Goal: Complete application form

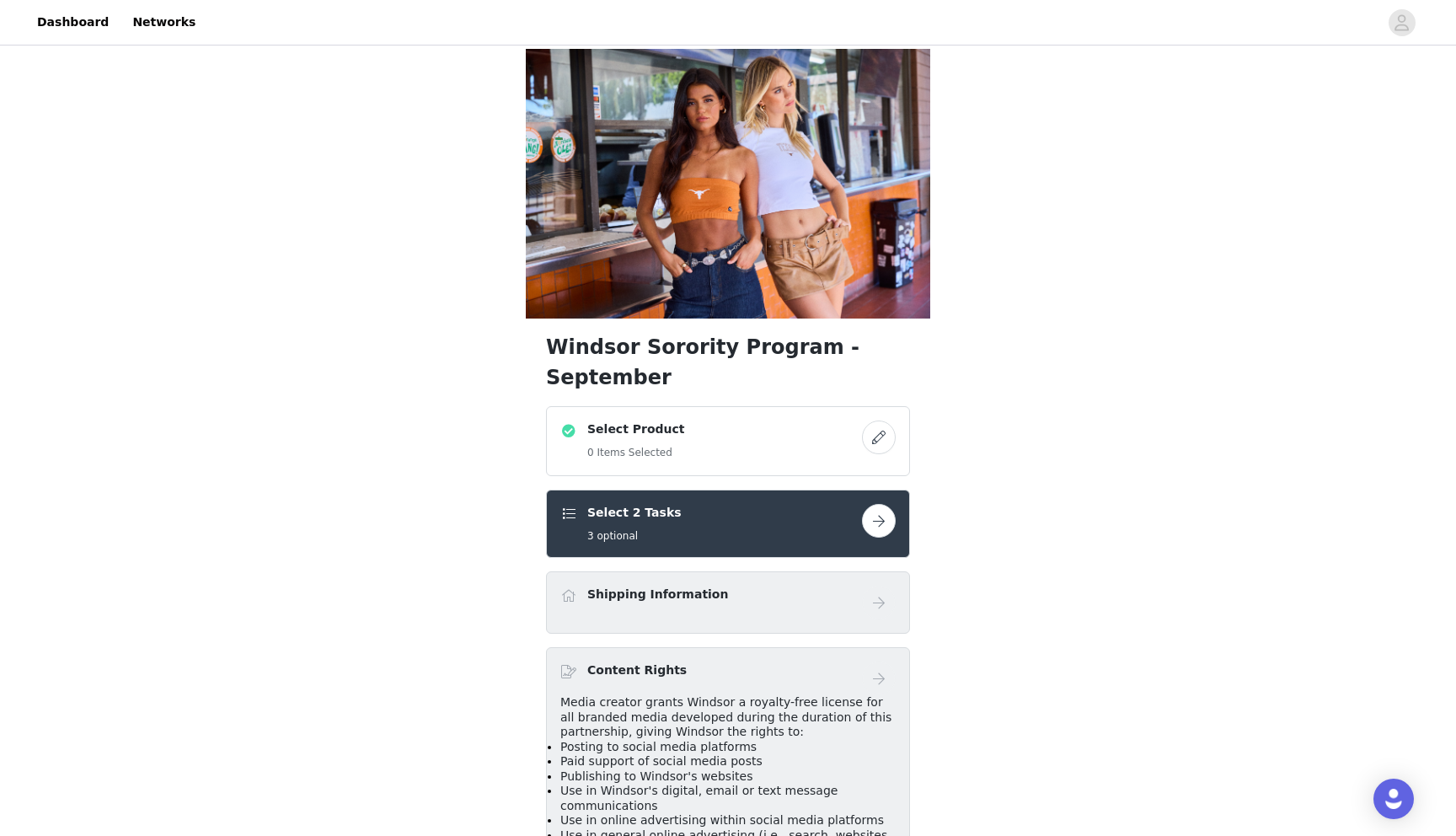
click at [806, 421] on div "Select Product 0 Items Selected" at bounding box center [711, 441] width 301 height 41
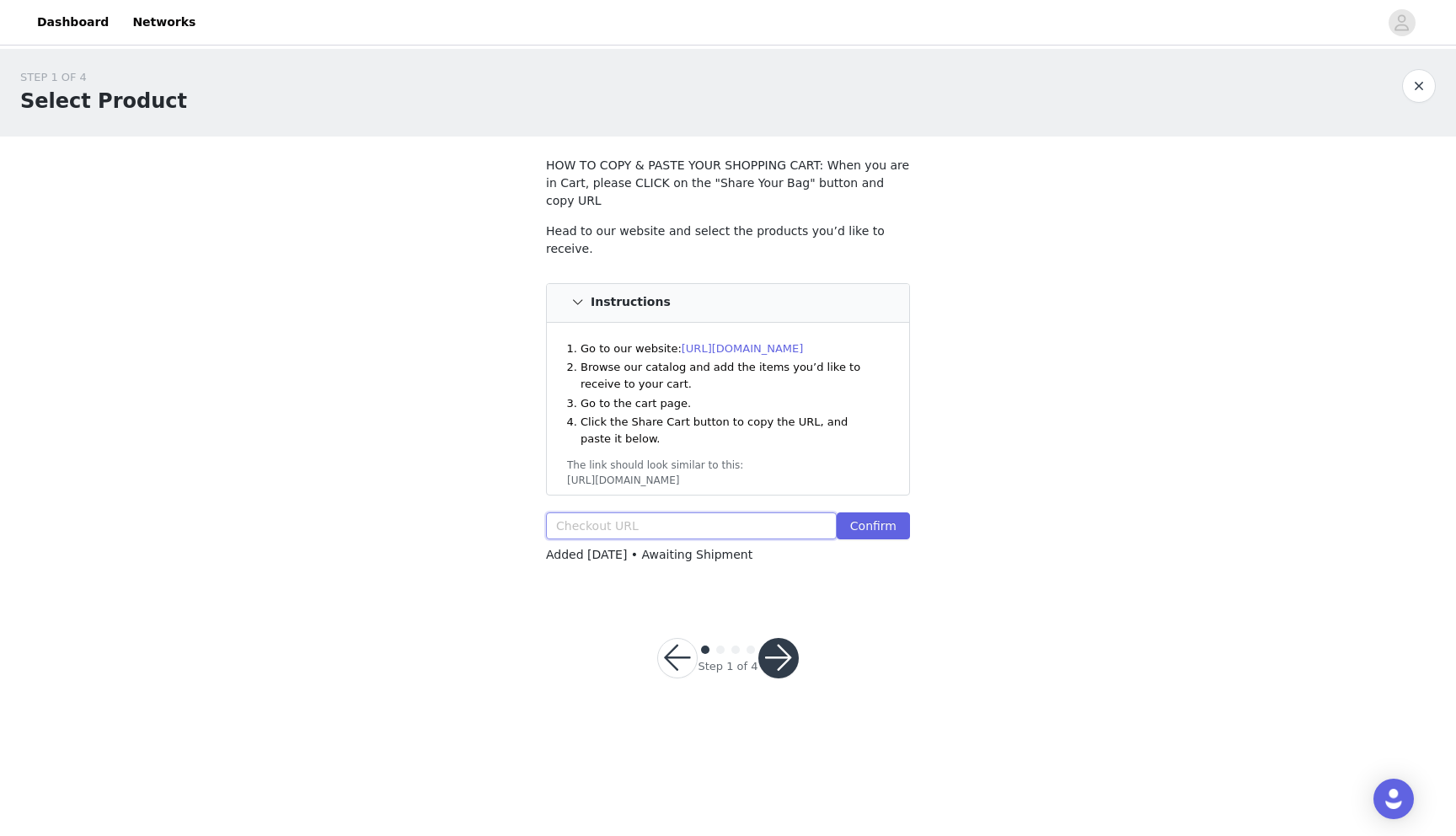
click at [607, 512] on input "text" at bounding box center [692, 526] width 291 height 27
paste input "[URL][DOMAIN_NAME]"
type input "[URL][DOMAIN_NAME]"
click at [876, 512] on button "Confirm" at bounding box center [874, 526] width 74 height 27
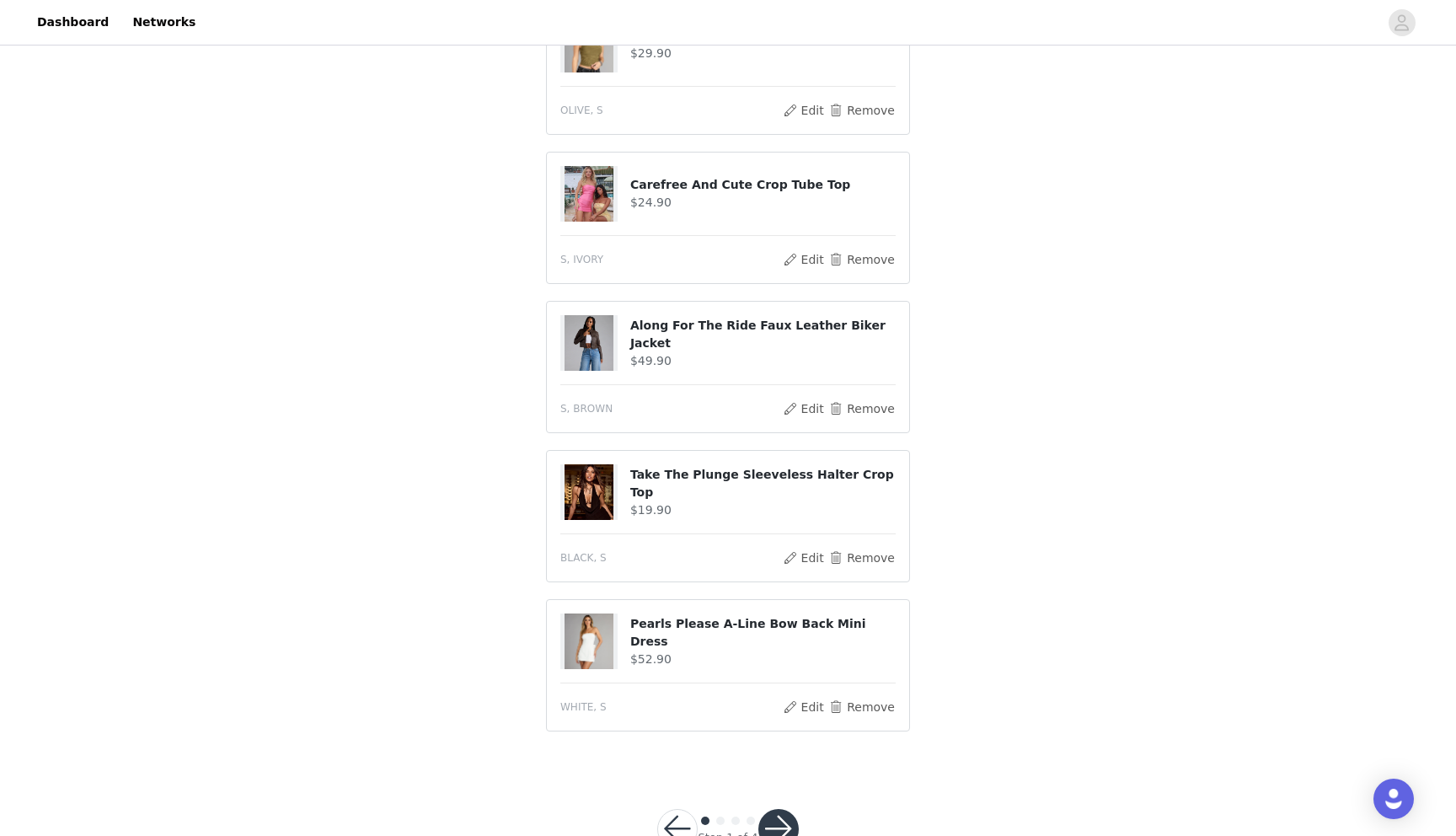
scroll to position [595, 0]
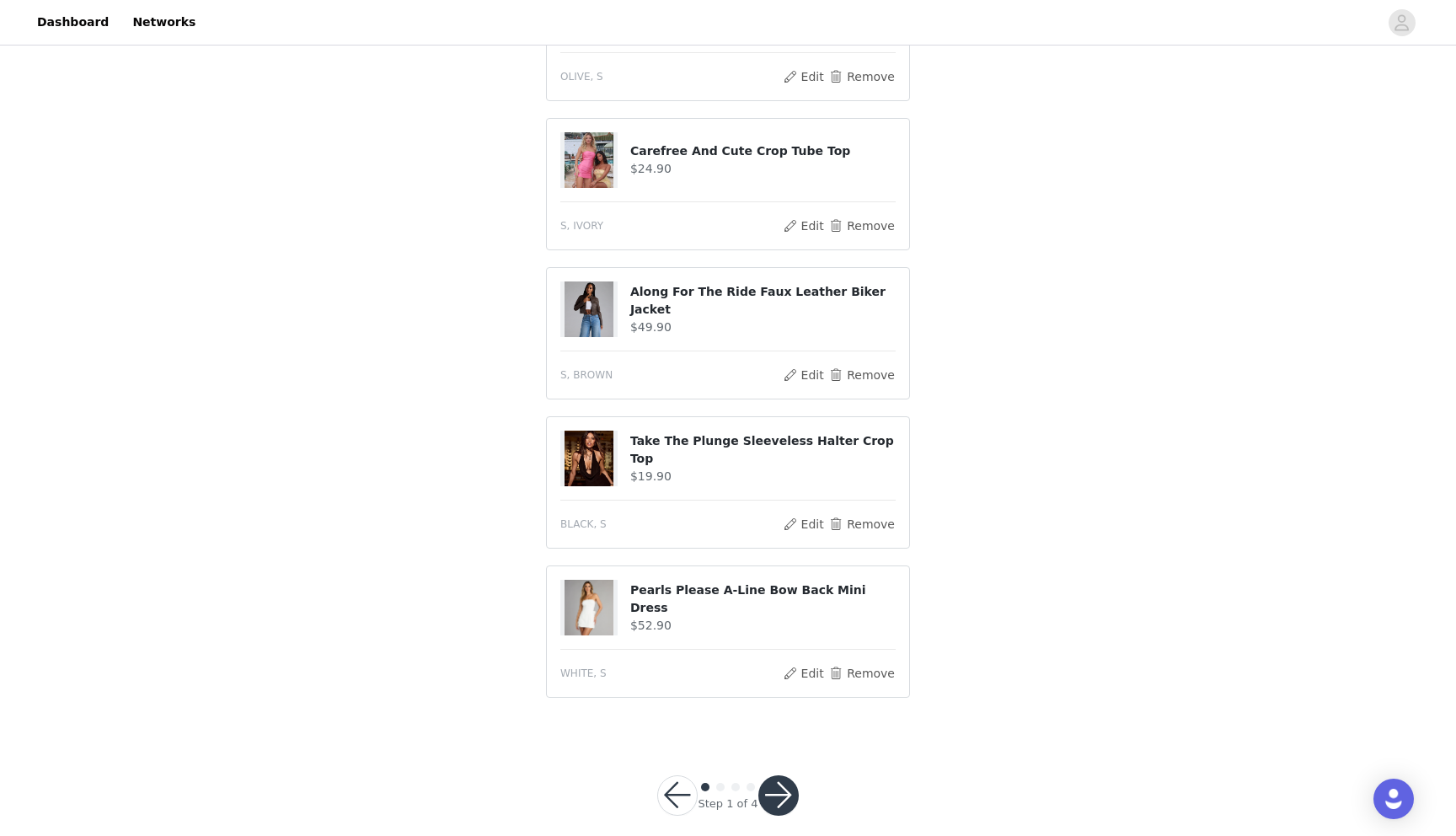
click at [781, 796] on div "Step 1 of 4" at bounding box center [728, 796] width 182 height 81
click at [779, 785] on button "button" at bounding box center [778, 795] width 40 height 40
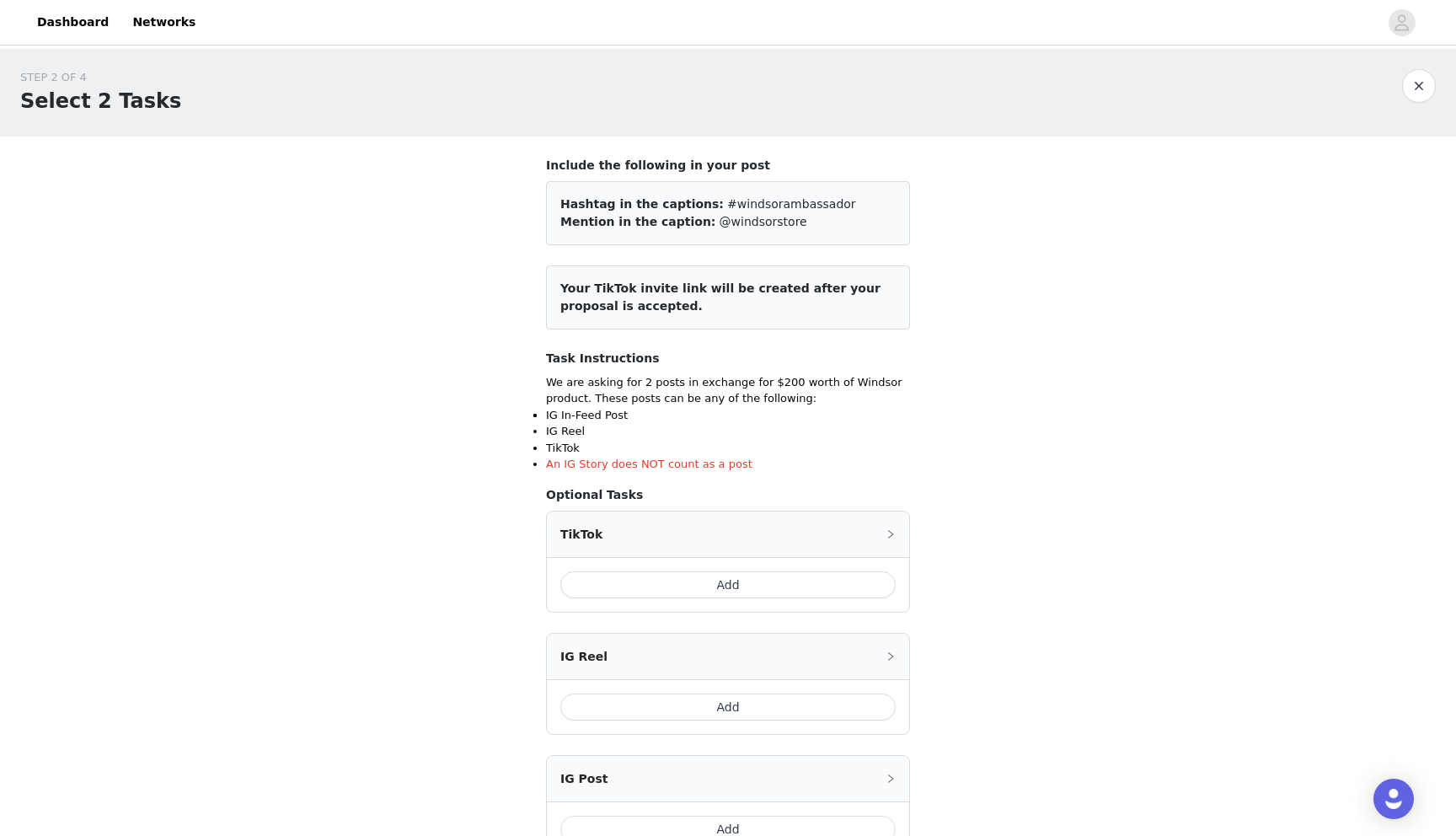
click at [719, 583] on button "Add" at bounding box center [728, 585] width 336 height 27
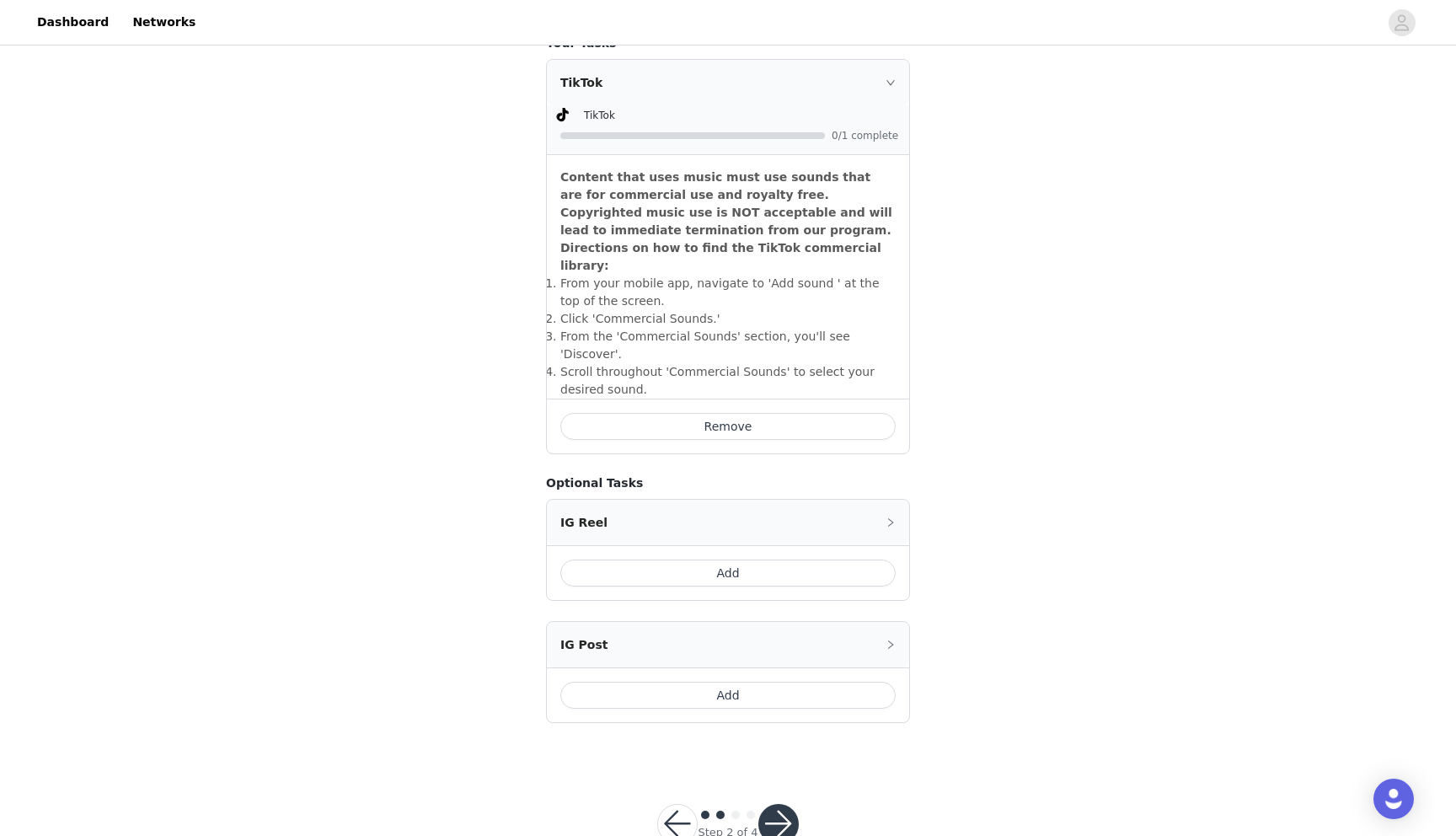
scroll to position [454, 0]
click at [737, 679] on button "Add" at bounding box center [728, 692] width 336 height 27
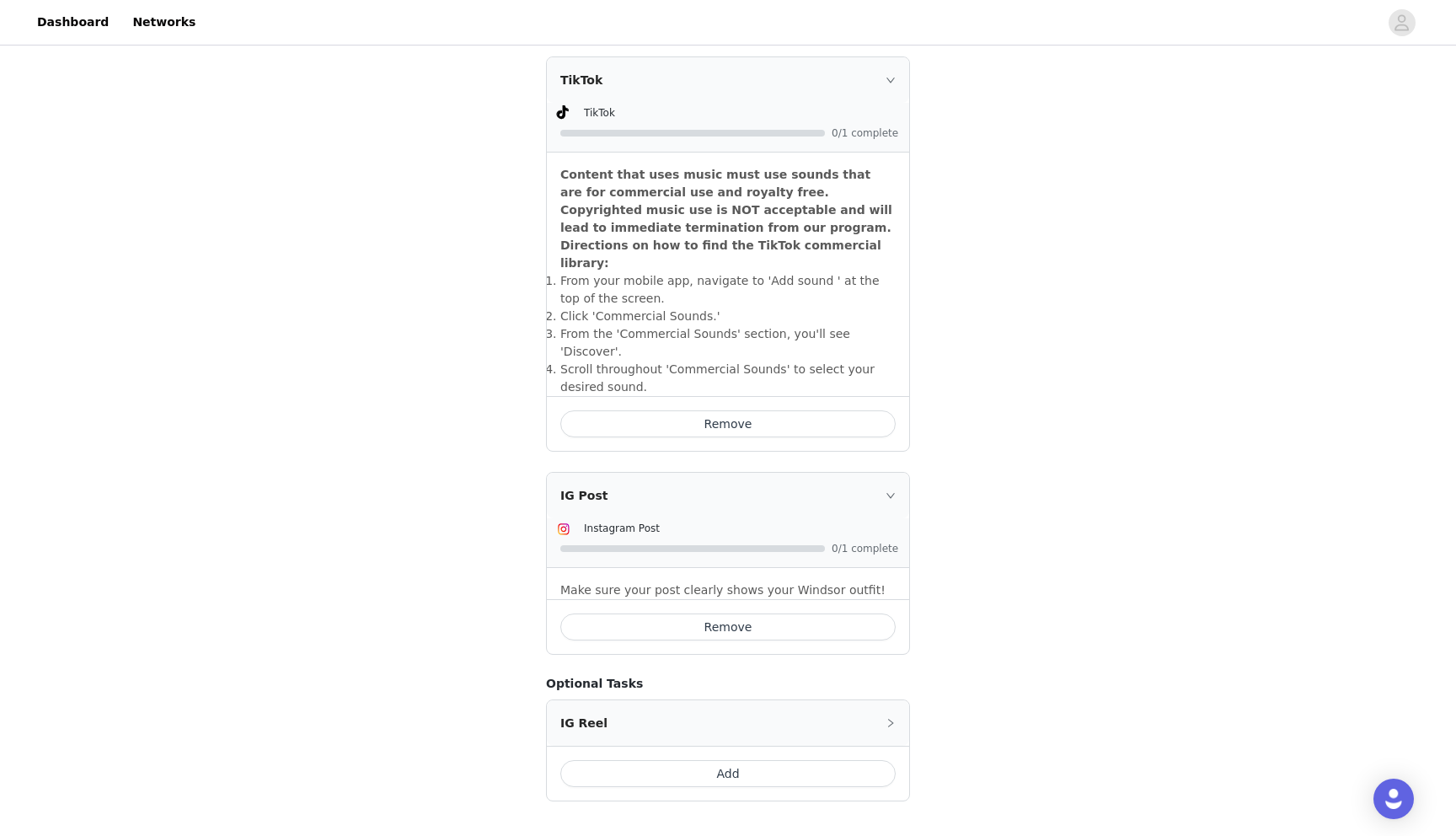
scroll to position [545, 0]
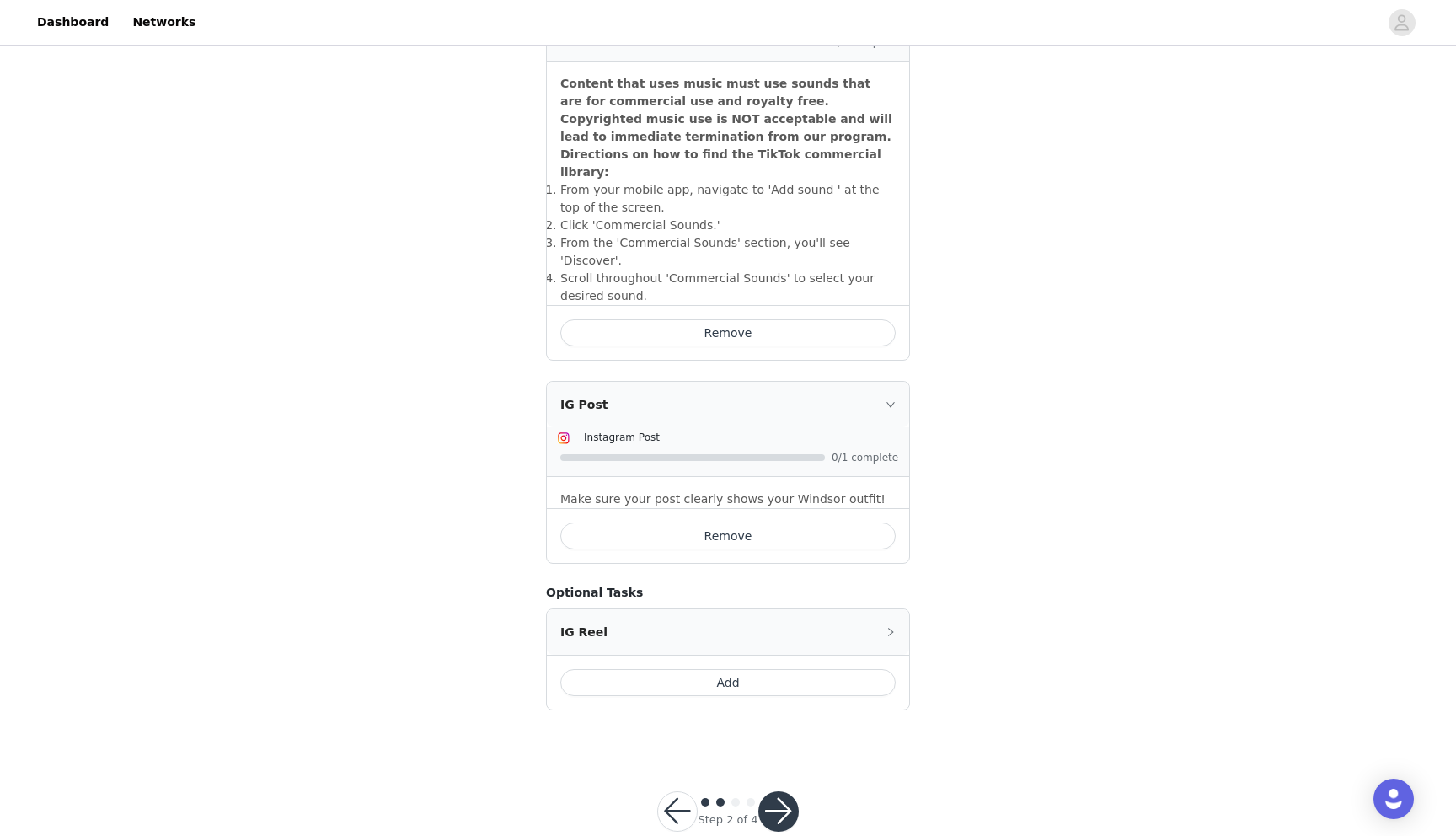
click at [780, 791] on button "button" at bounding box center [778, 811] width 40 height 40
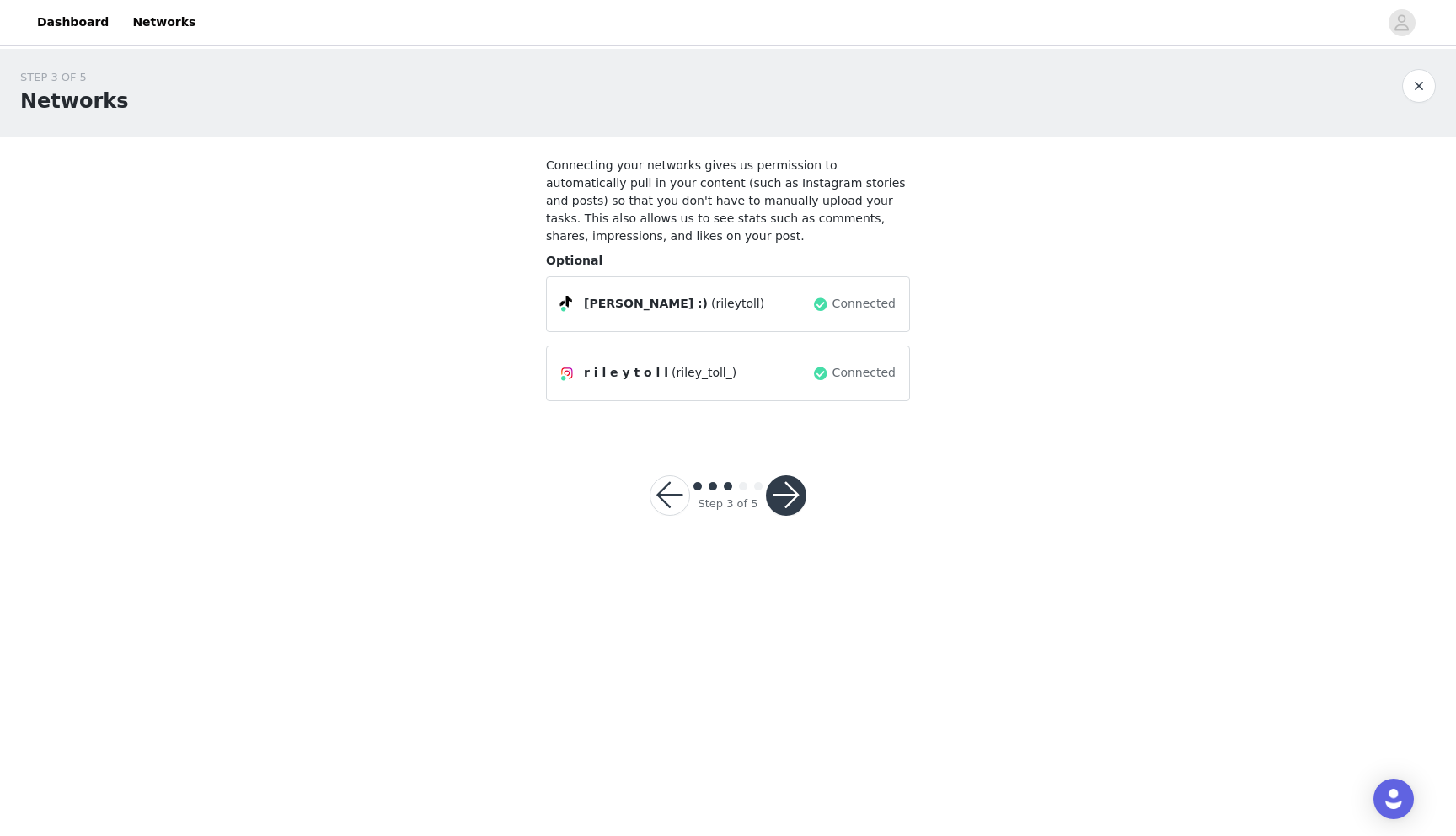
click at [783, 481] on button "button" at bounding box center [786, 495] width 40 height 40
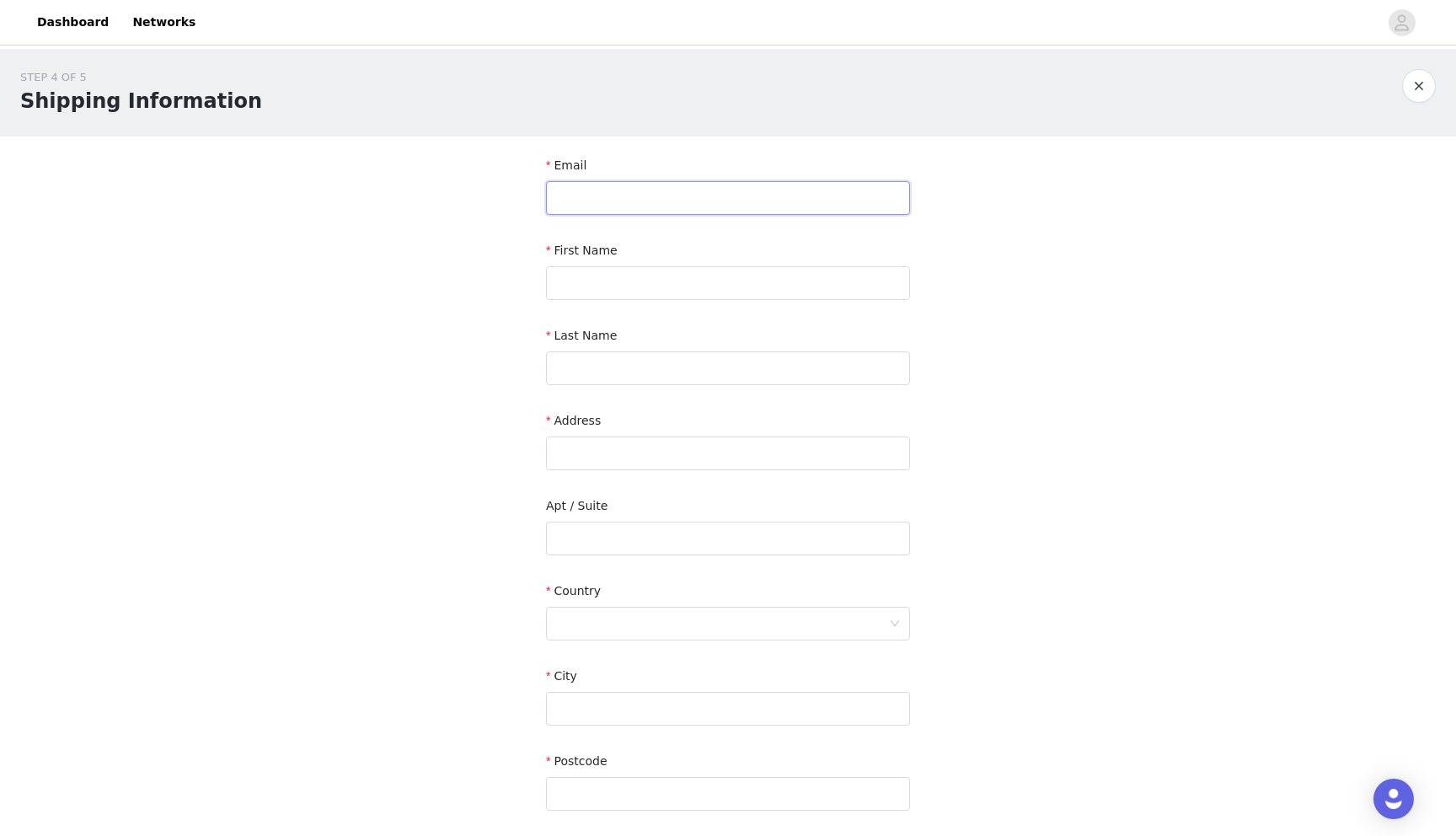
click at [684, 198] on input "text" at bounding box center [728, 198] width 364 height 34
type input "[EMAIL_ADDRESS][DOMAIN_NAME]"
type input "[PERSON_NAME]"
type input "Toll"
type input "[STREET_ADDRESS]"
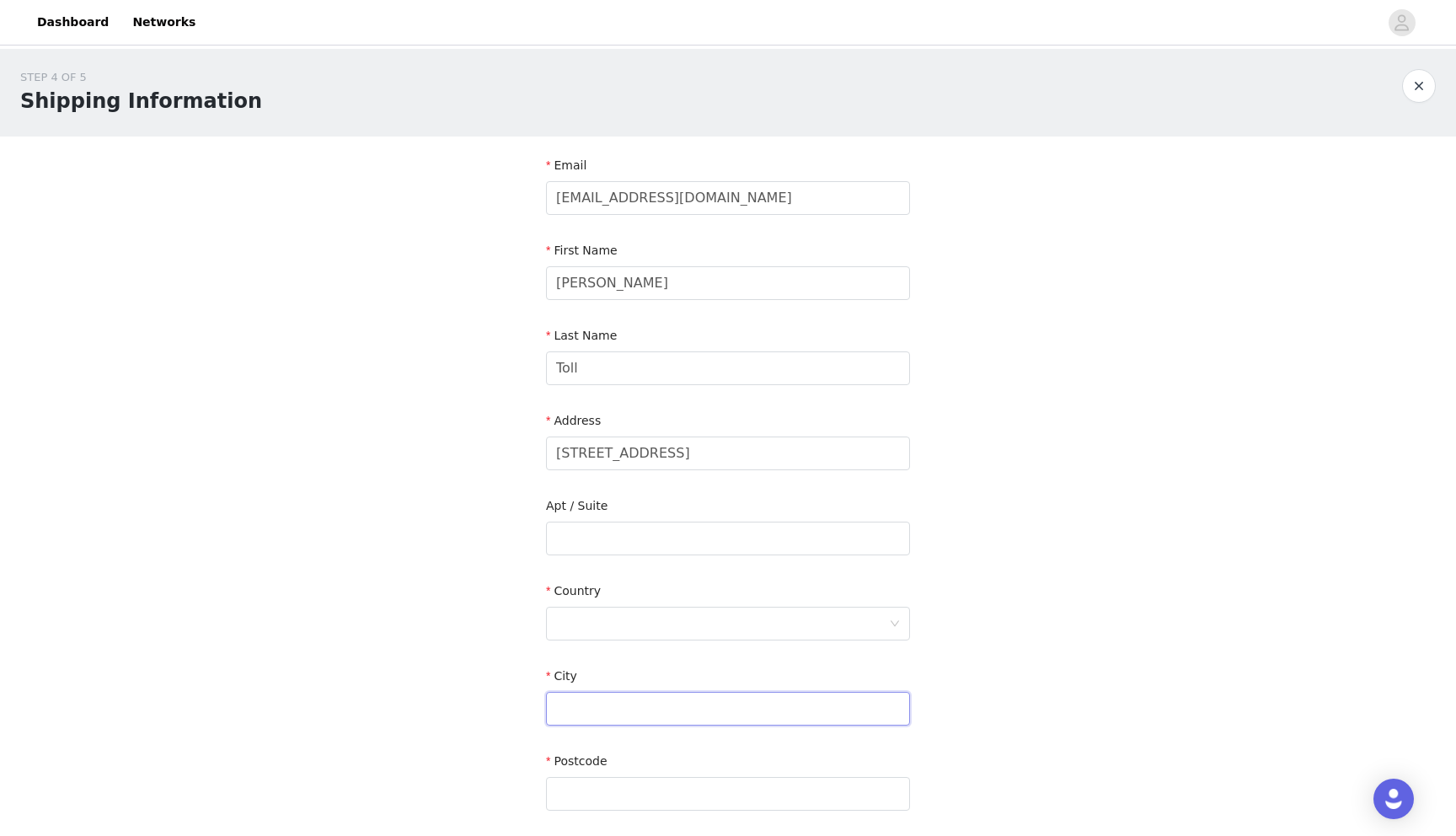
type input "[GEOGRAPHIC_DATA]"
type input "32904"
type input "3212886113"
drag, startPoint x: 688, startPoint y: 450, endPoint x: 527, endPoint y: 446, distance: 161.0
click at [525, 447] on div "STEP 4 OF 5 Shipping Information Email [EMAIL_ADDRESS][DOMAIN_NAME] First Name …" at bounding box center [728, 495] width 1456 height 893
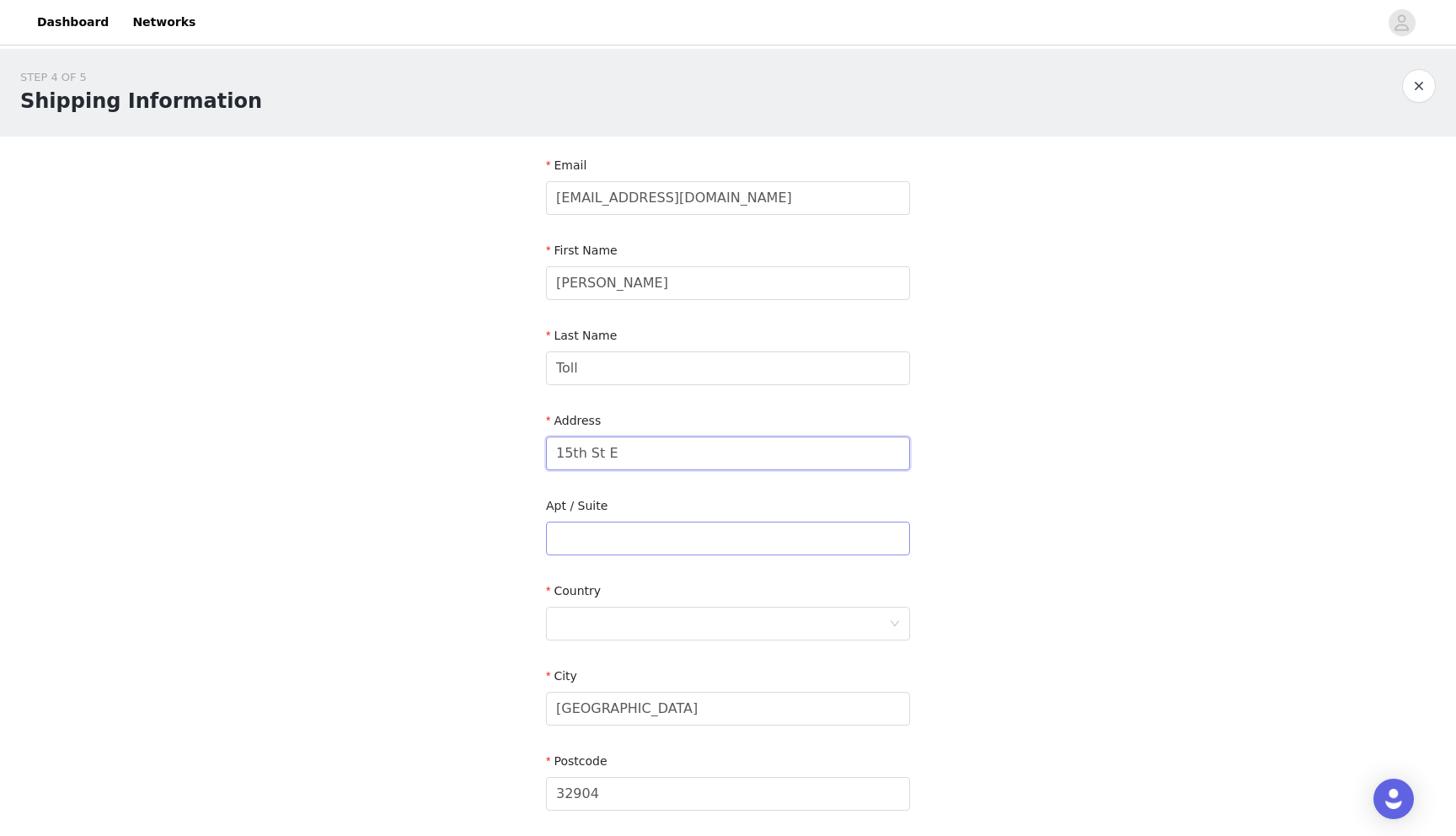
type input "15th St E"
click at [602, 534] on input "text" at bounding box center [728, 538] width 364 height 34
type input "2203"
click at [615, 623] on div at bounding box center [722, 623] width 333 height 32
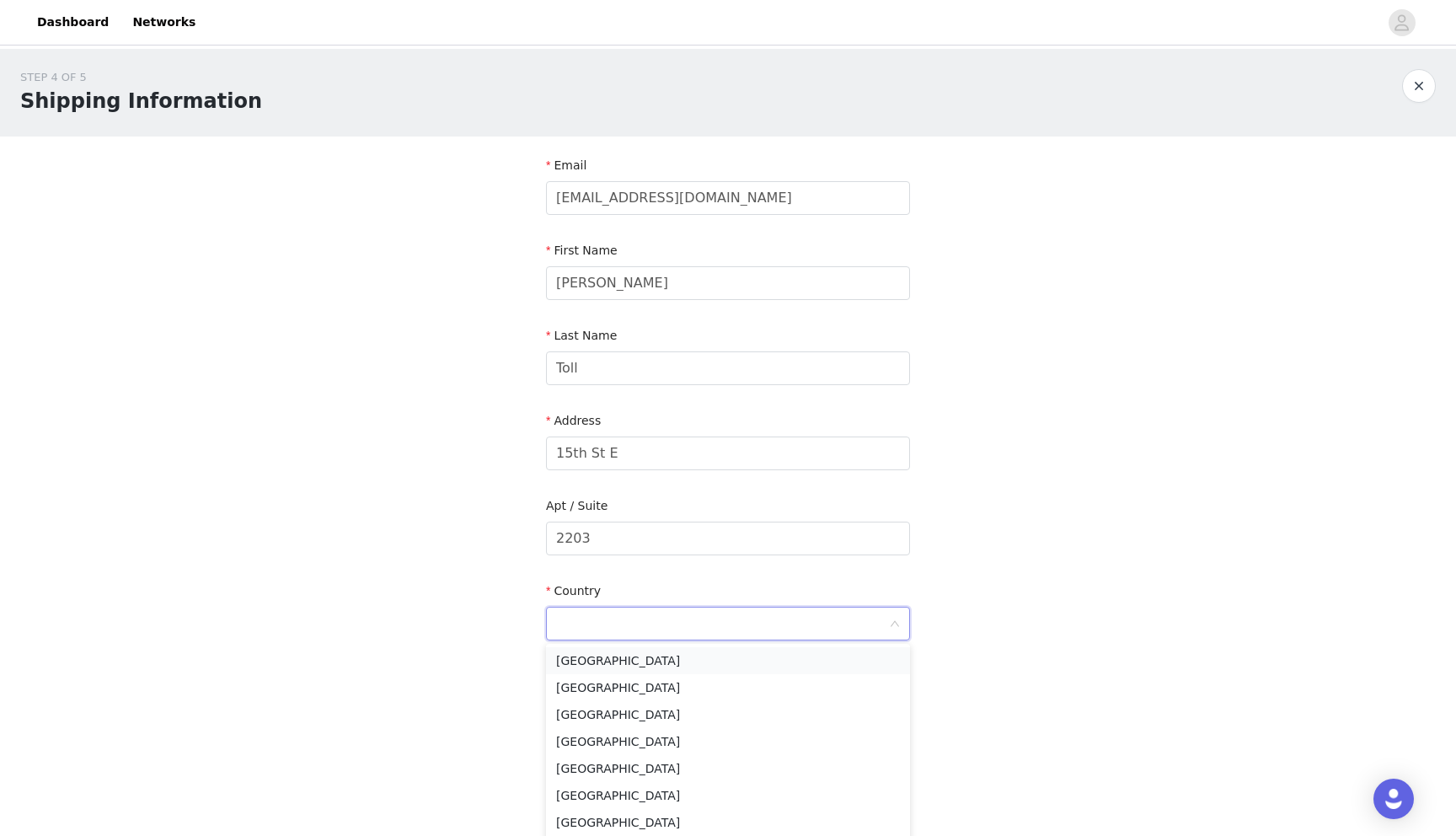
click at [607, 669] on li "[GEOGRAPHIC_DATA]" at bounding box center [728, 660] width 364 height 27
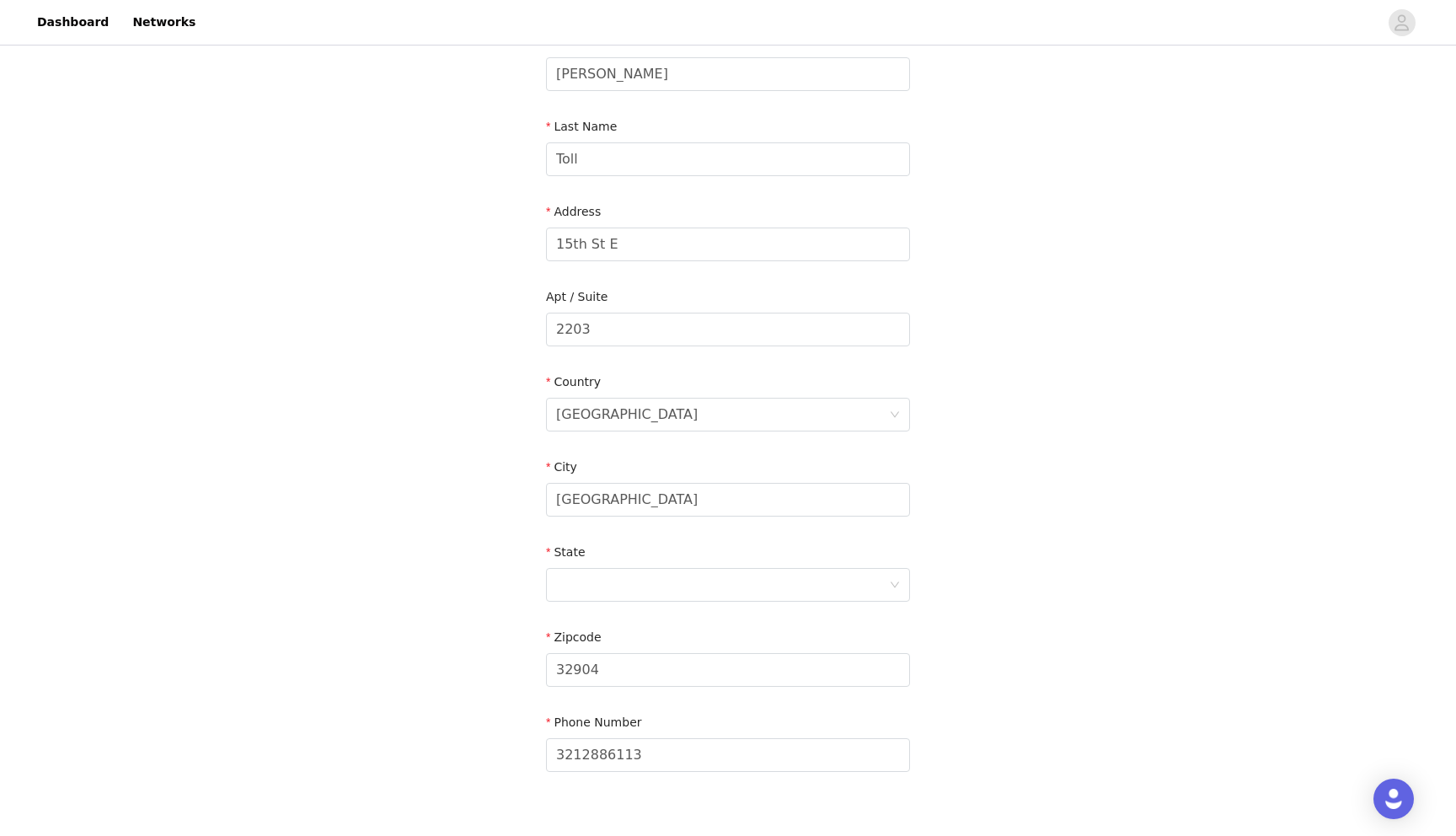
scroll to position [229, 0]
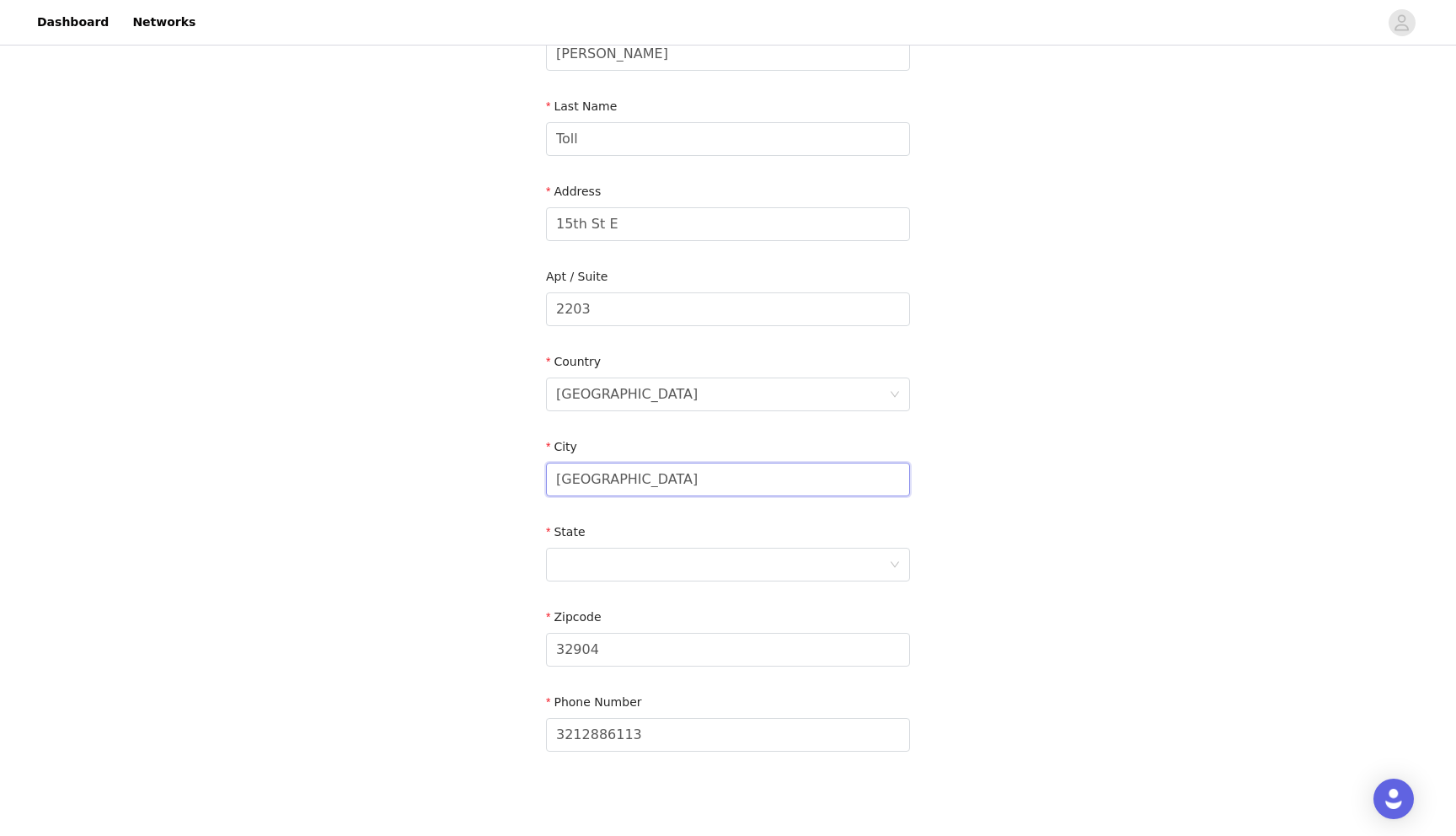
drag, startPoint x: 718, startPoint y: 483, endPoint x: 476, endPoint y: 475, distance: 242.1
click at [476, 475] on div "STEP 4 OF 5 Shipping Information Email [EMAIL_ADDRESS][DOMAIN_NAME] First Name …" at bounding box center [728, 309] width 1456 height 979
type input "Tuscaloosa"
click at [561, 569] on div at bounding box center [722, 564] width 333 height 32
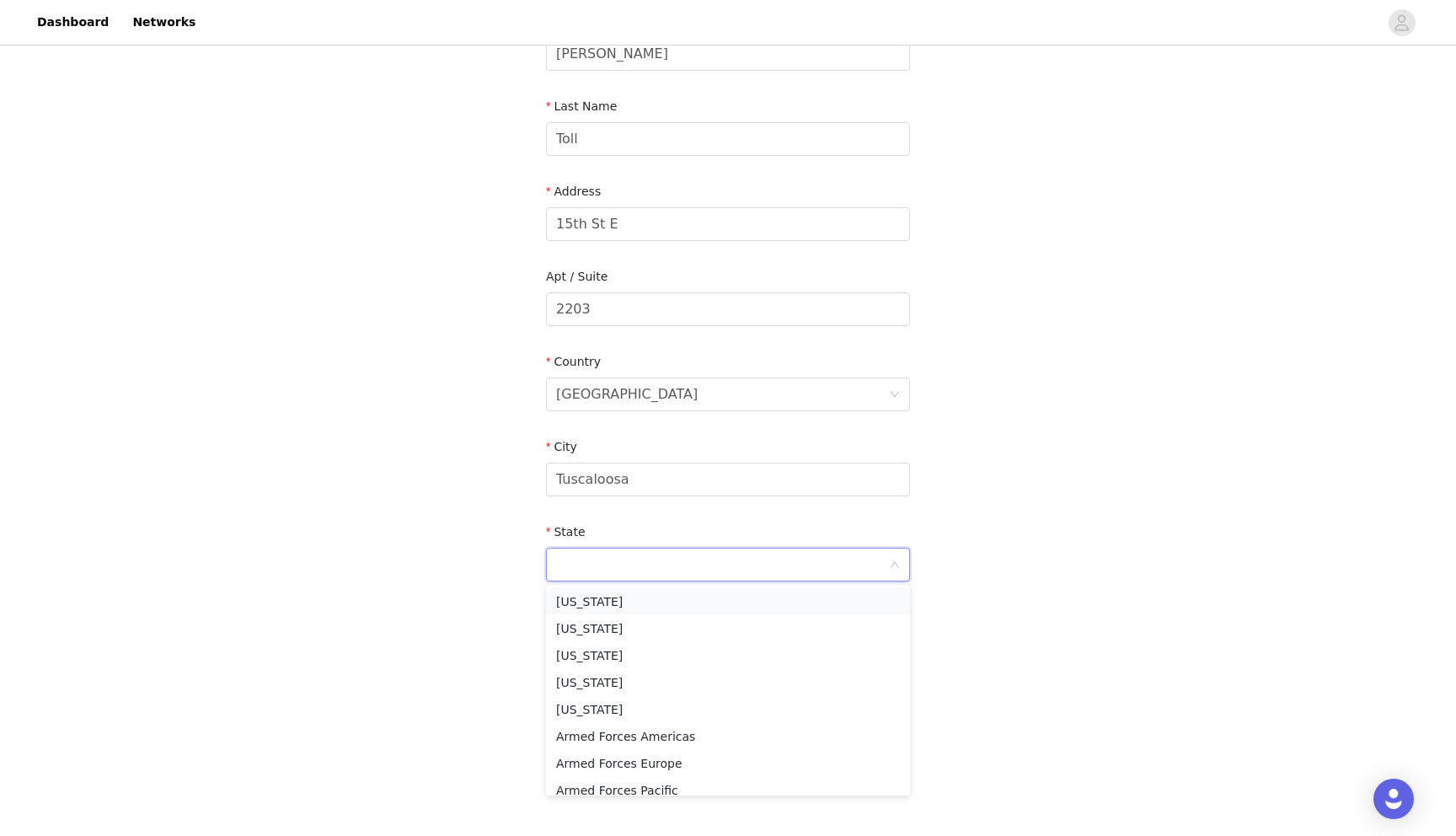
click at [570, 604] on li "[US_STATE]" at bounding box center [728, 602] width 364 height 27
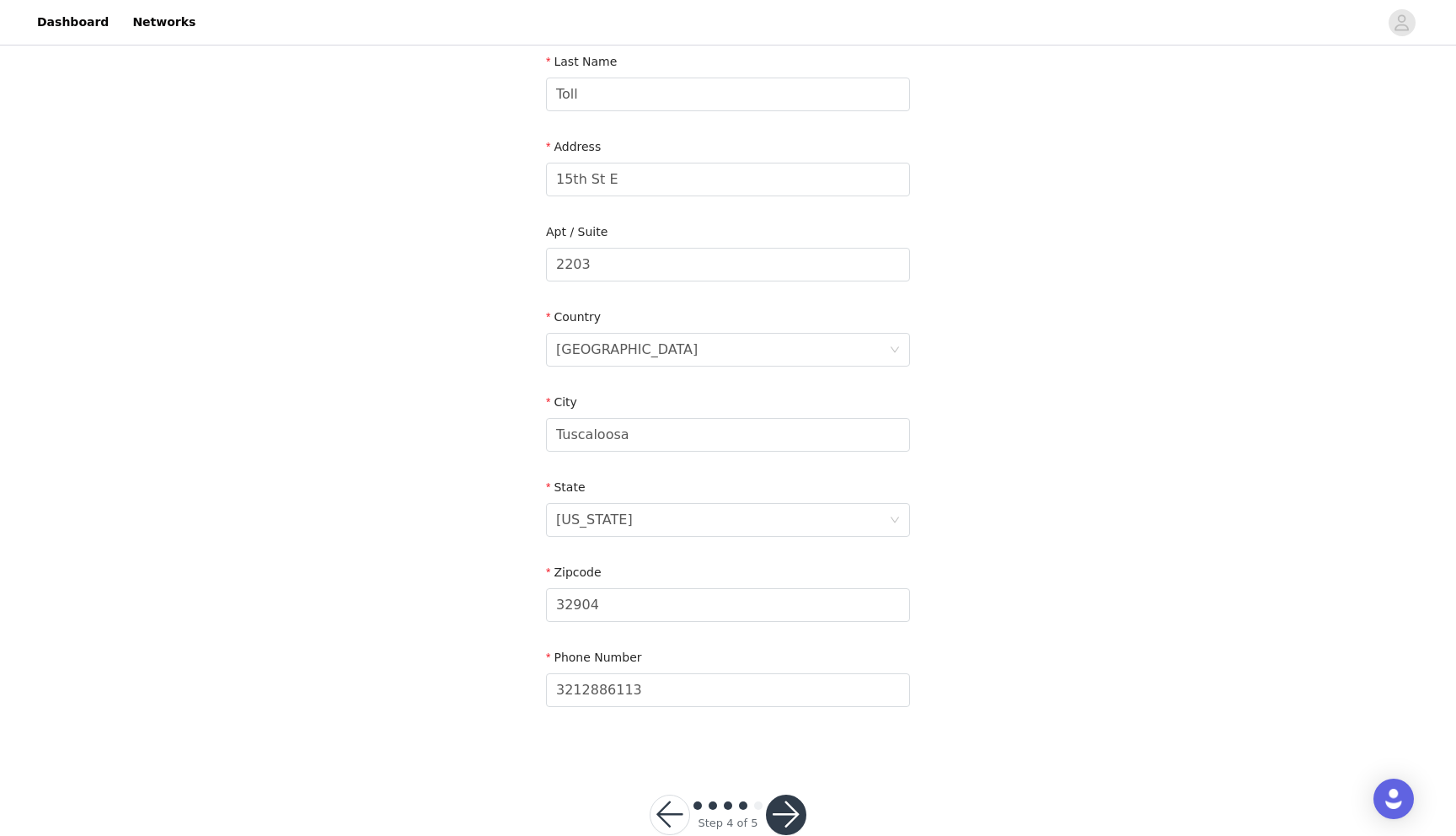
scroll to position [312, 0]
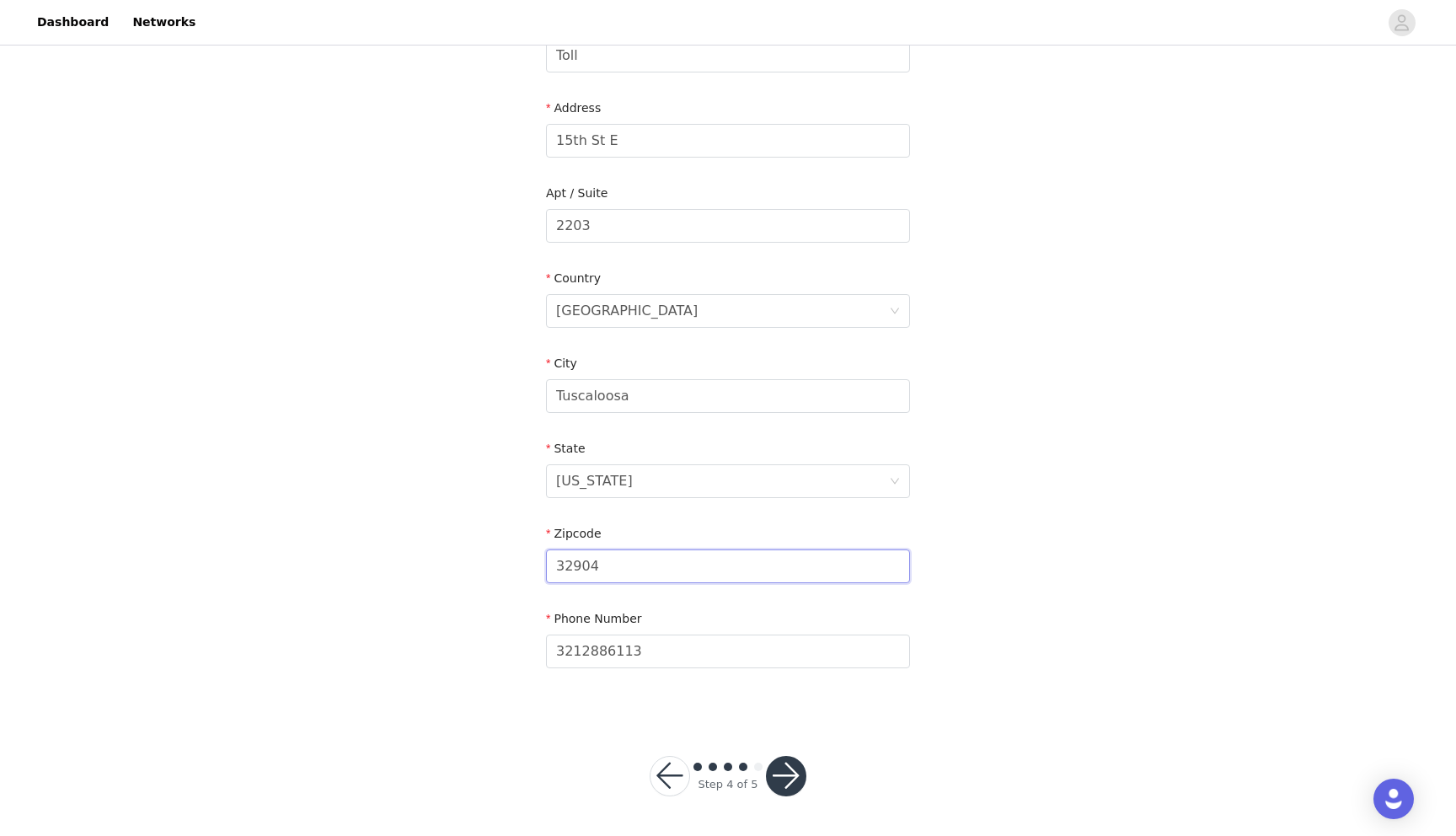
drag, startPoint x: 616, startPoint y: 561, endPoint x: 511, endPoint y: 552, distance: 105.4
click at [511, 552] on div "STEP 4 OF 5 Shipping Information Email [EMAIL_ADDRESS][DOMAIN_NAME] First Name …" at bounding box center [728, 225] width 1456 height 979
type input "35401"
drag, startPoint x: 650, startPoint y: 651, endPoint x: 581, endPoint y: 642, distance: 69.6
click at [581, 642] on input "3212886113" at bounding box center [728, 651] width 364 height 34
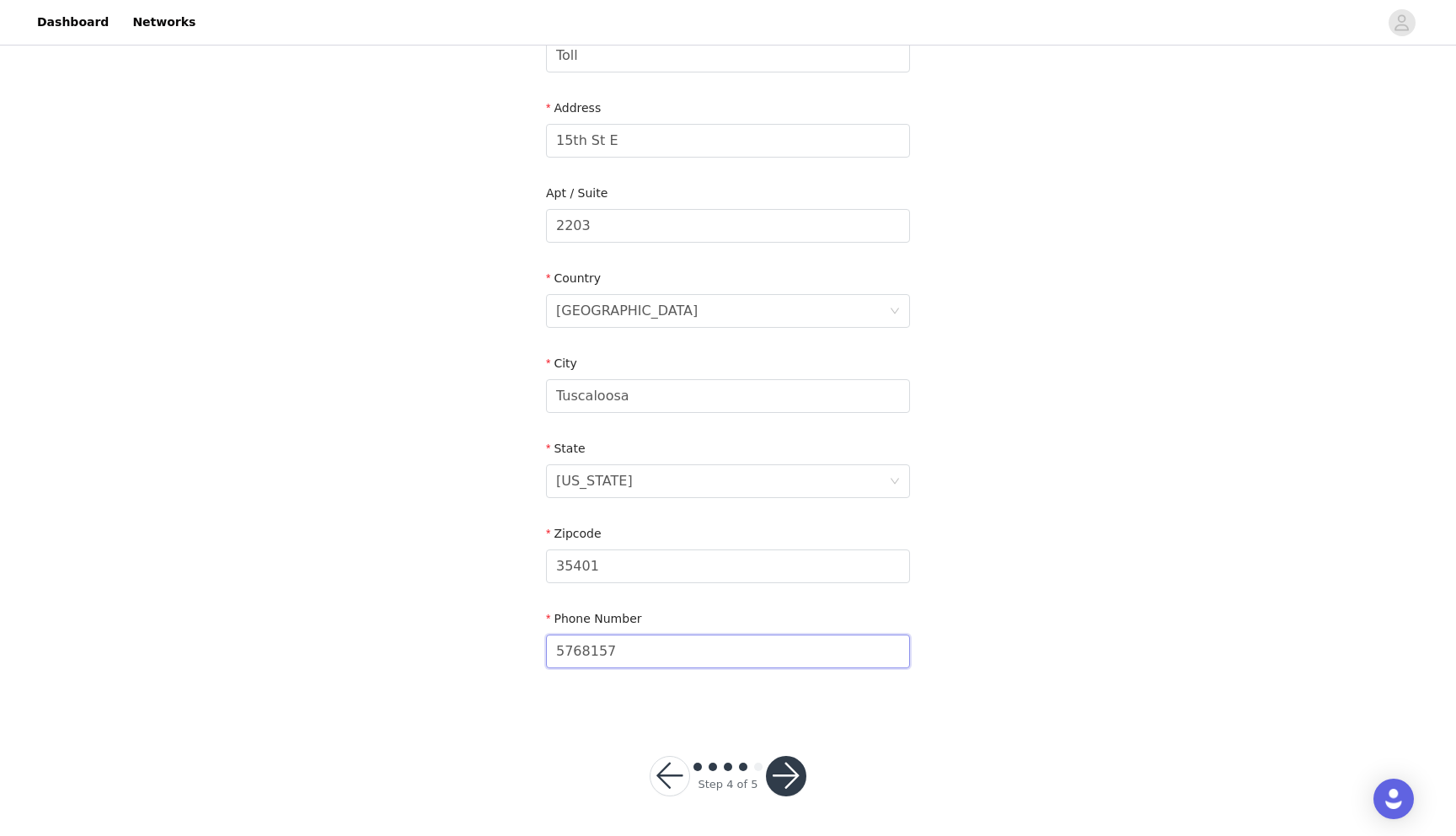
click at [559, 652] on input "5768157" at bounding box center [728, 651] width 364 height 34
type input "3215768157"
click at [1153, 478] on div "STEP 4 OF 5 Shipping Information Email [EMAIL_ADDRESS][DOMAIN_NAME] First Name …" at bounding box center [728, 225] width 1456 height 979
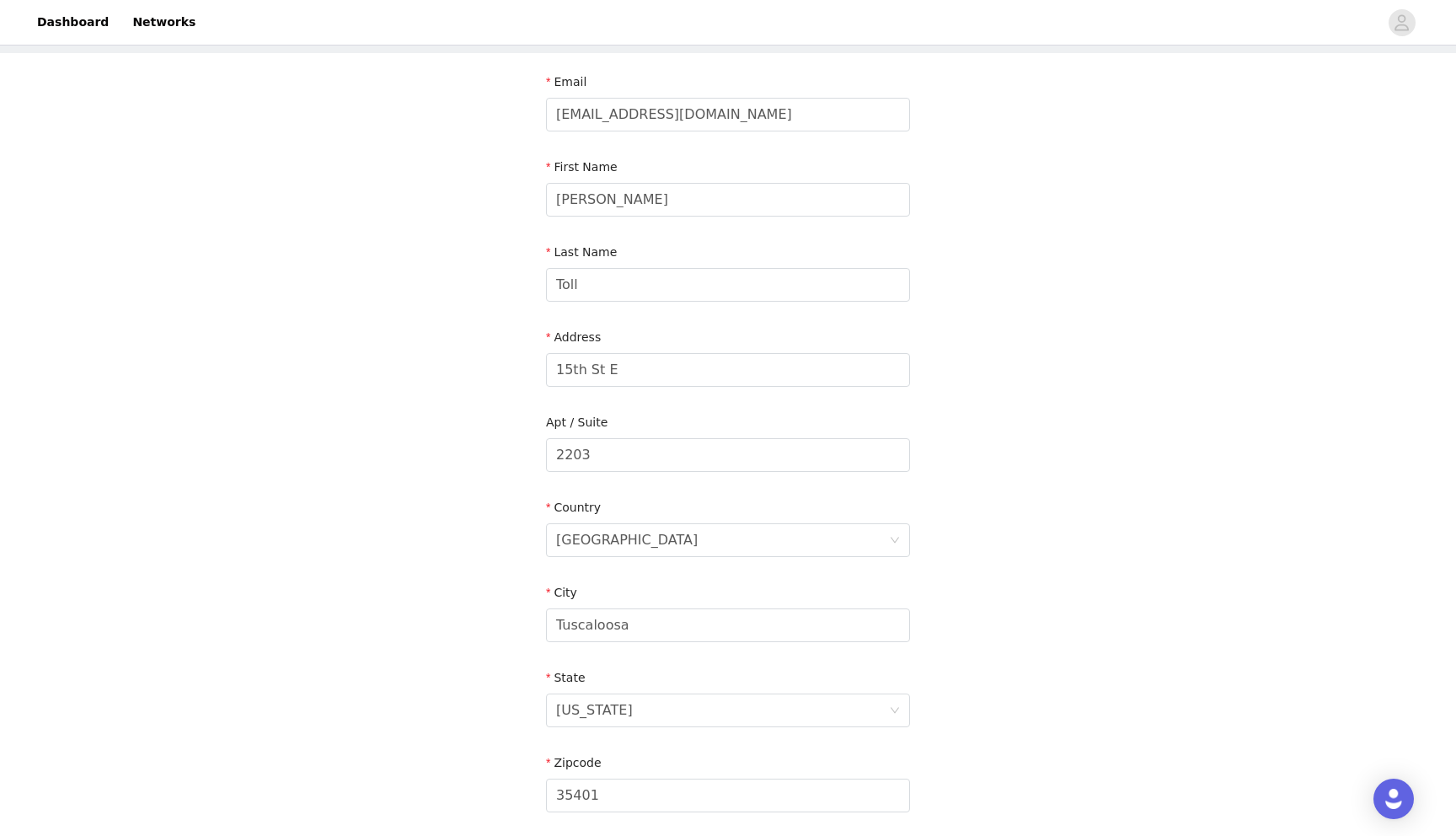
scroll to position [84, 0]
click at [554, 371] on input "15th St E" at bounding box center [728, 370] width 364 height 34
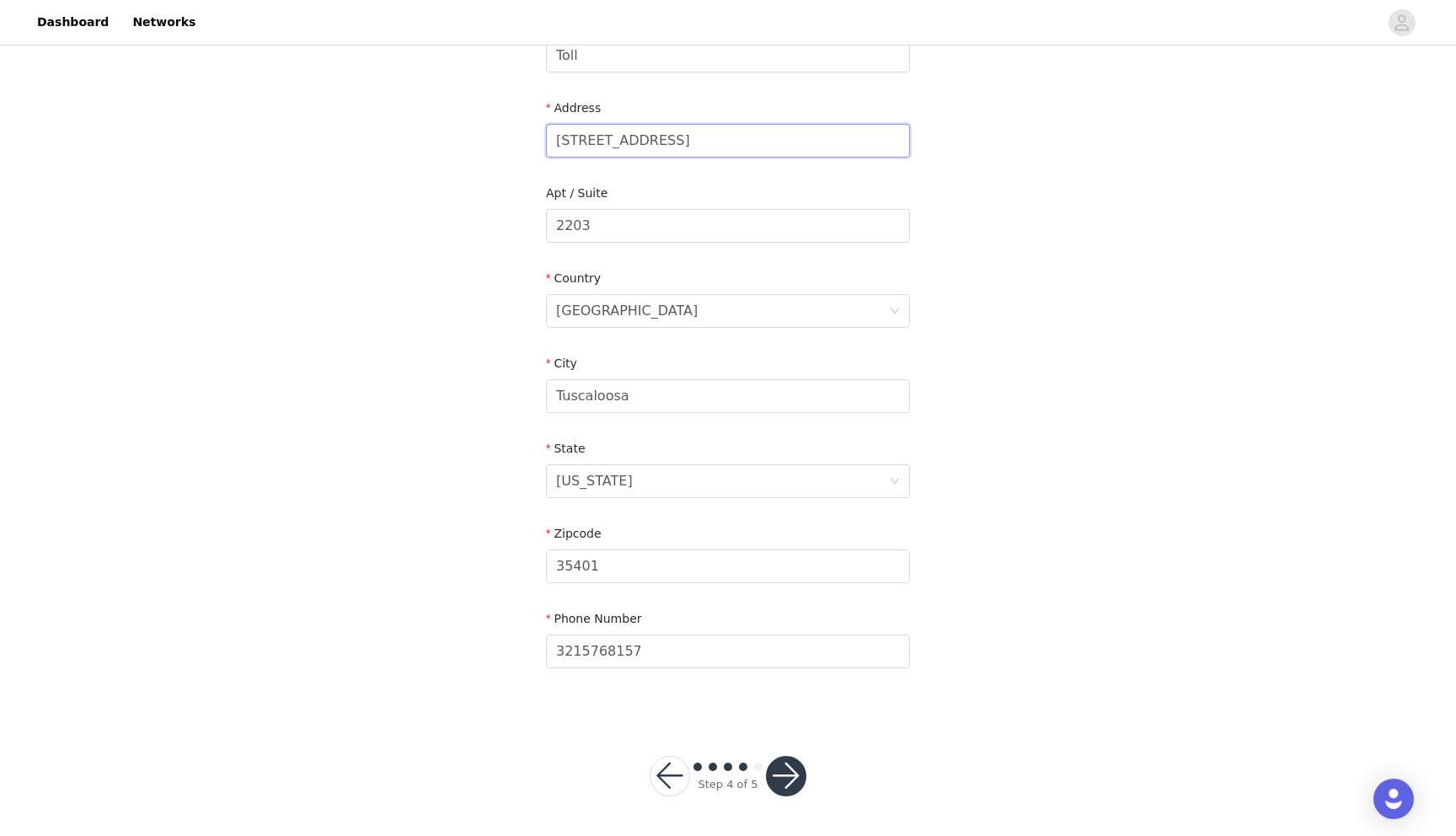
type input "[STREET_ADDRESS]"
click at [793, 761] on button "button" at bounding box center [786, 775] width 40 height 40
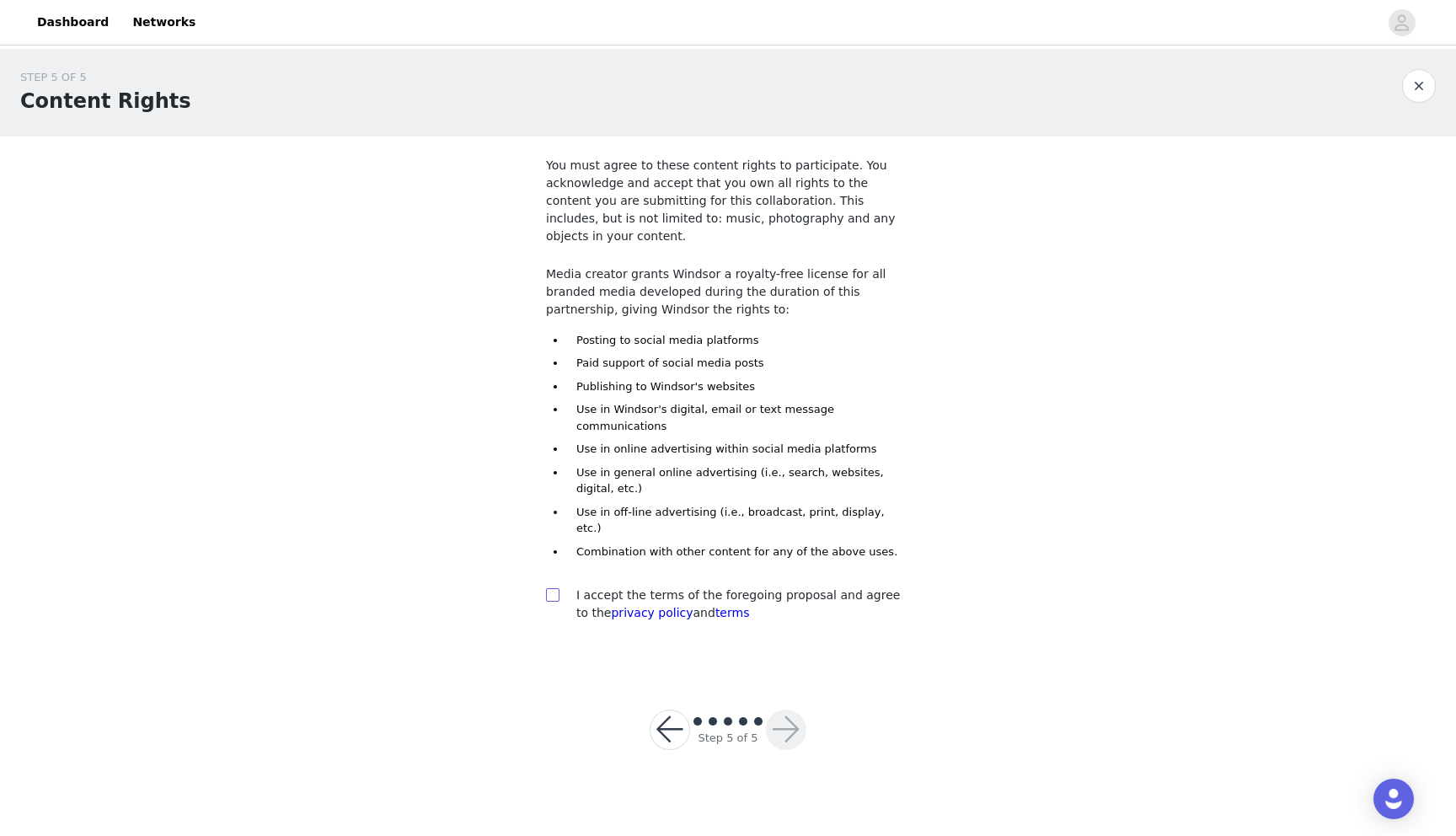
click at [558, 588] on span at bounding box center [553, 595] width 13 height 13
click at [558, 588] on input "checkbox" at bounding box center [552, 594] width 12 height 12
checkbox input "true"
click at [796, 710] on button "button" at bounding box center [786, 729] width 40 height 40
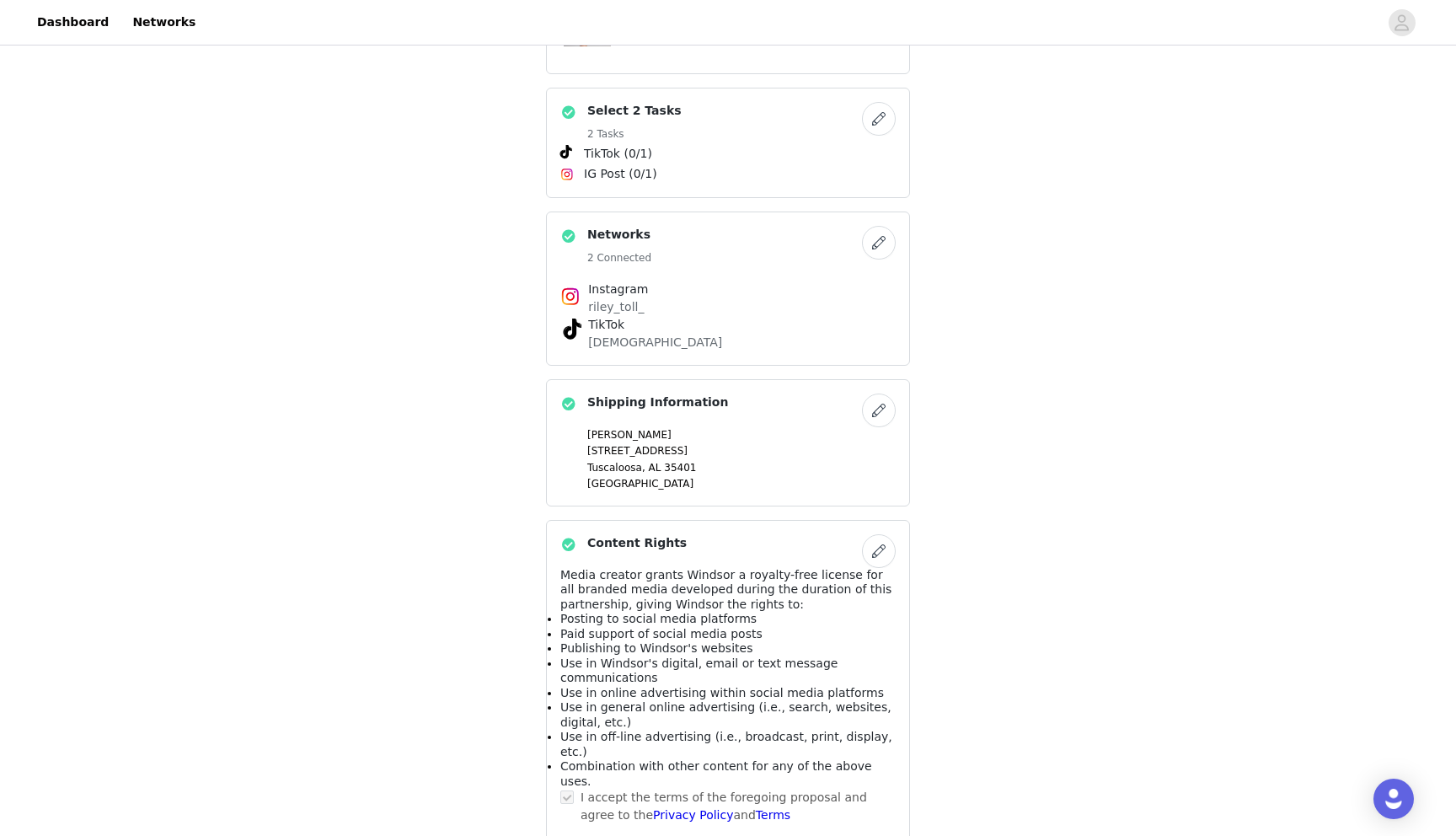
scroll to position [851, 0]
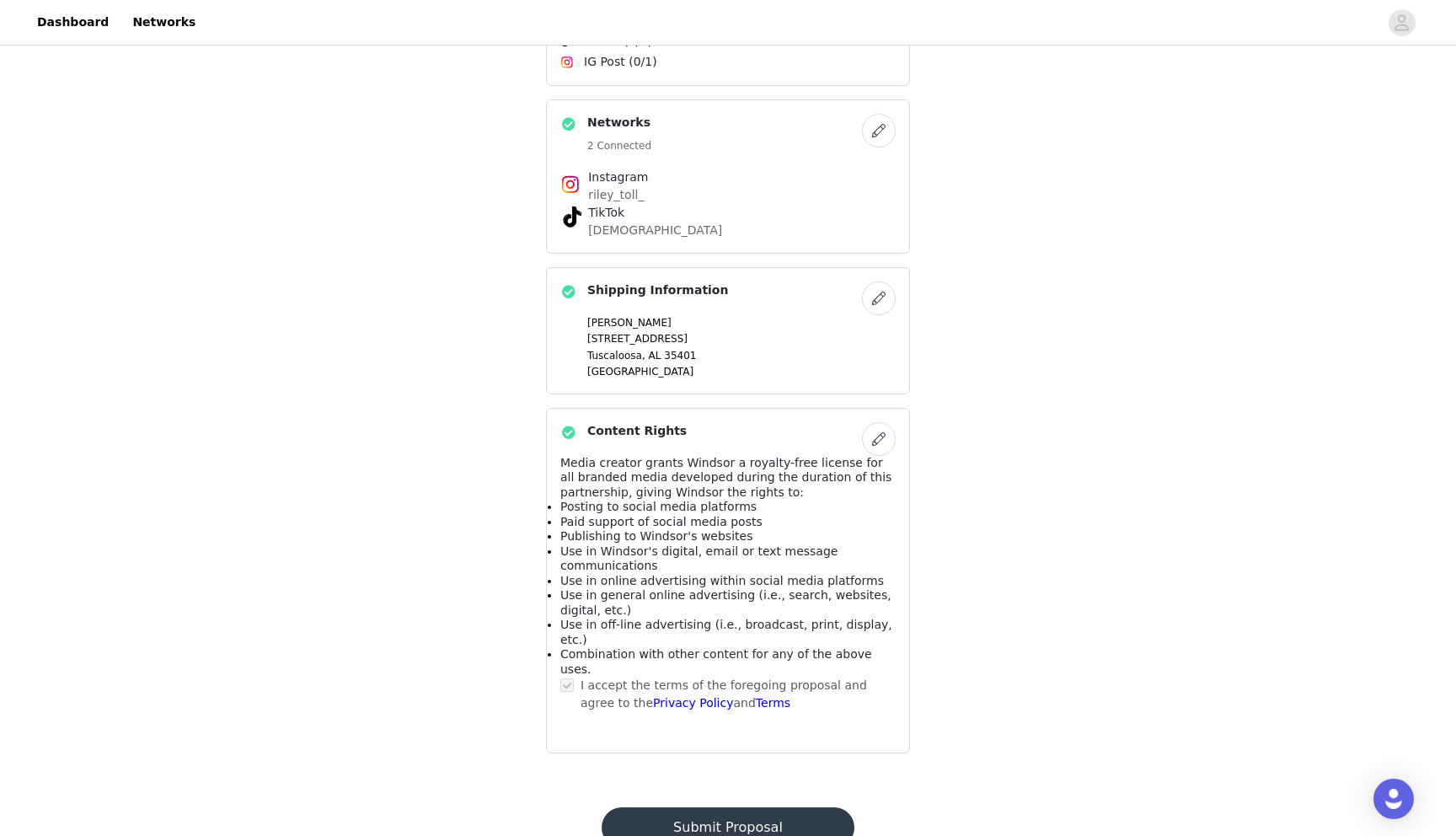
click at [713, 807] on button "Submit Proposal" at bounding box center [728, 827] width 252 height 40
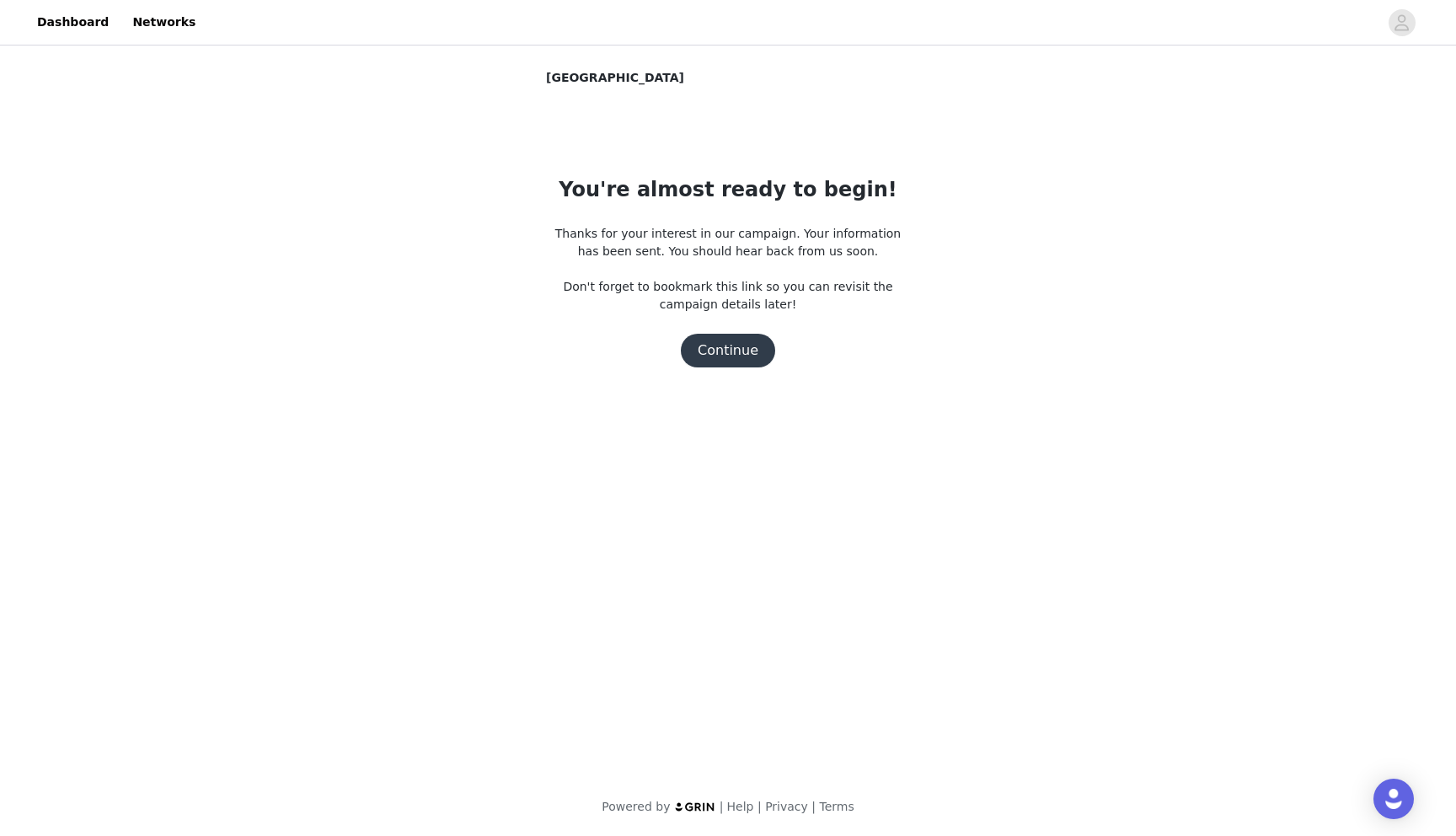
click at [738, 345] on button "Continue" at bounding box center [728, 351] width 94 height 34
